Goal: Find specific page/section: Find specific page/section

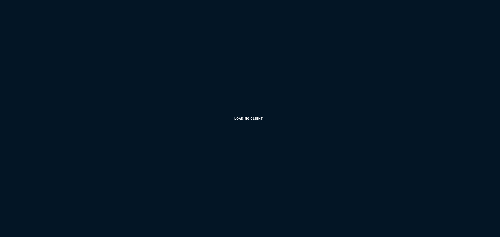
select select
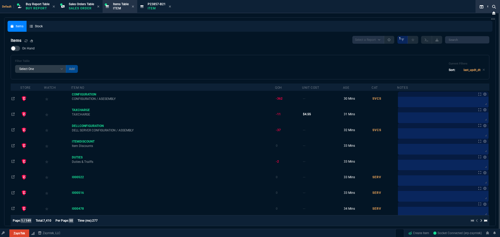
select select "9: OCAM"
click at [22, 215] on span "ZaynTek" at bounding box center [18, 215] width 11 height 4
click at [5, 5] on span "Default" at bounding box center [8, 6] width 12 height 3
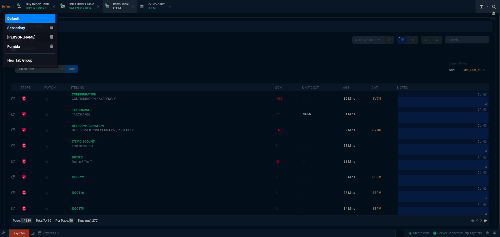
click at [19, 35] on div "[PERSON_NAME]" at bounding box center [21, 37] width 28 height 5
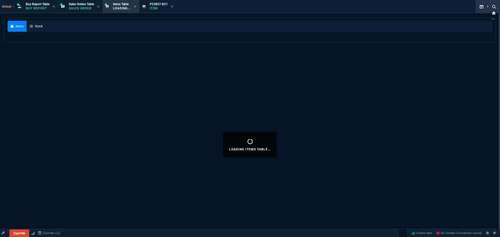
select select "9: OCAM"
select select
